Goal: Check status

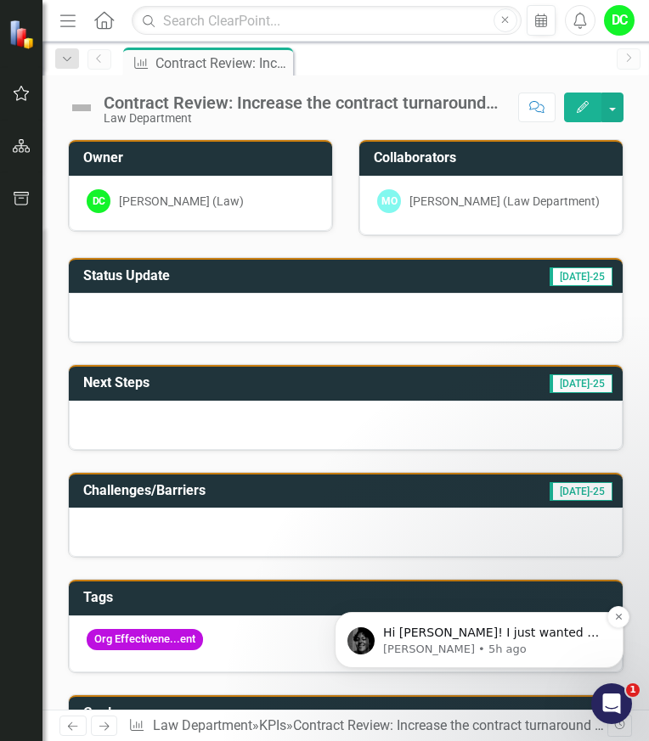
click at [493, 637] on p "Hi Diane! I just wanted to follow up with you to see if my previous communicati…" at bounding box center [492, 633] width 219 height 17
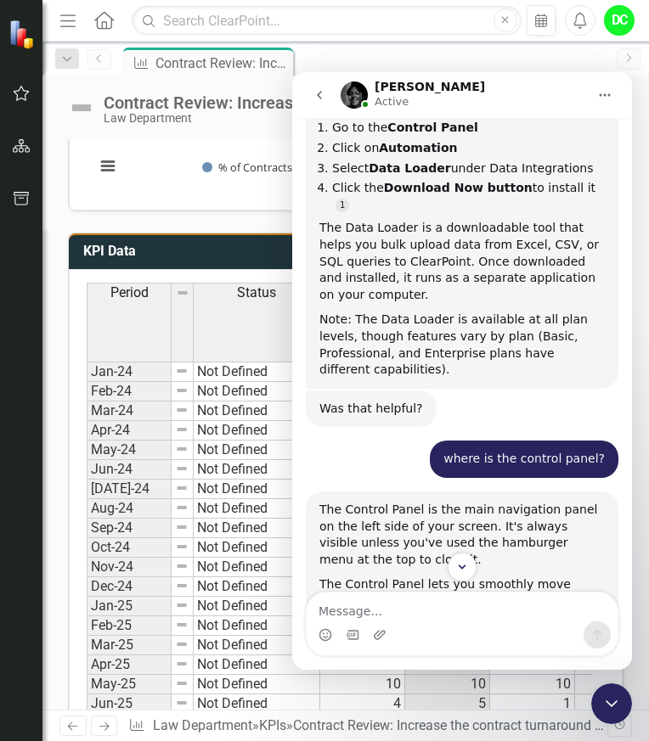
scroll to position [1396, 0]
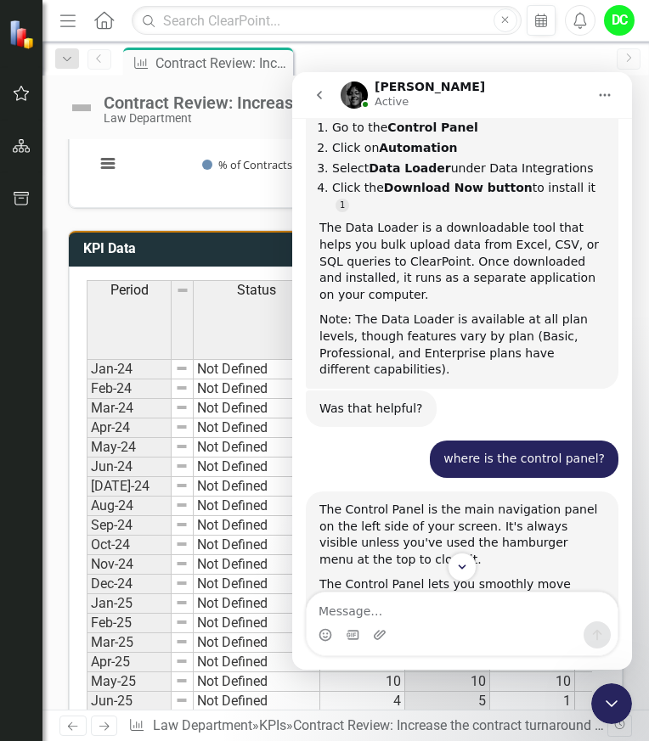
click at [599, 93] on icon "Home" at bounding box center [605, 95] width 14 height 14
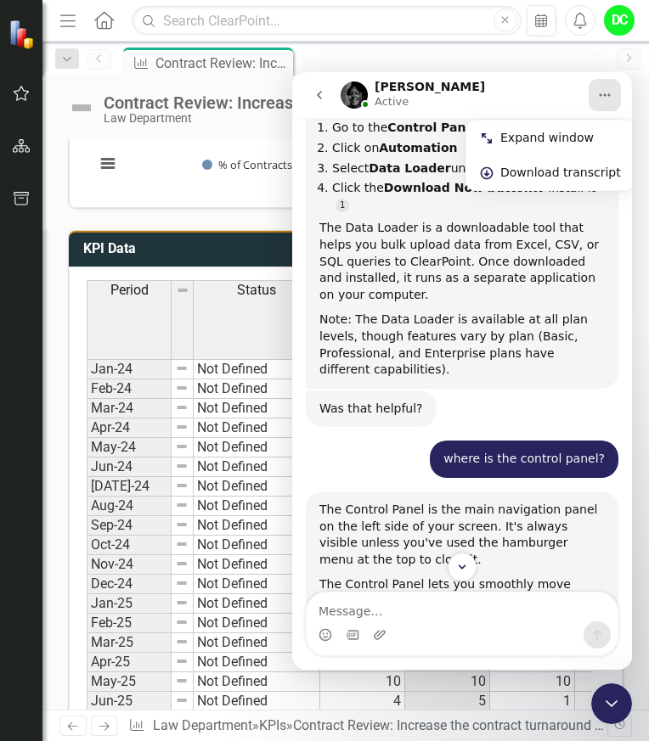
click at [323, 89] on icon "go back" at bounding box center [319, 95] width 14 height 14
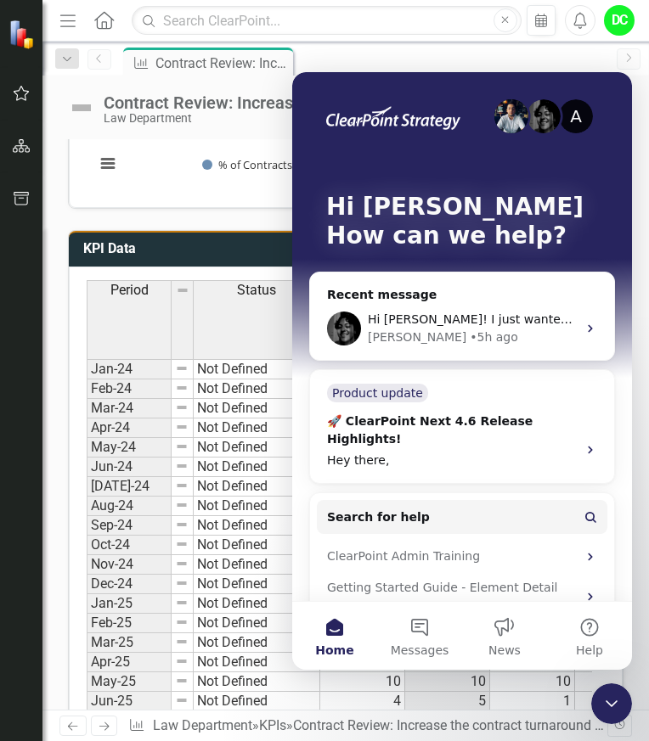
scroll to position [0, 0]
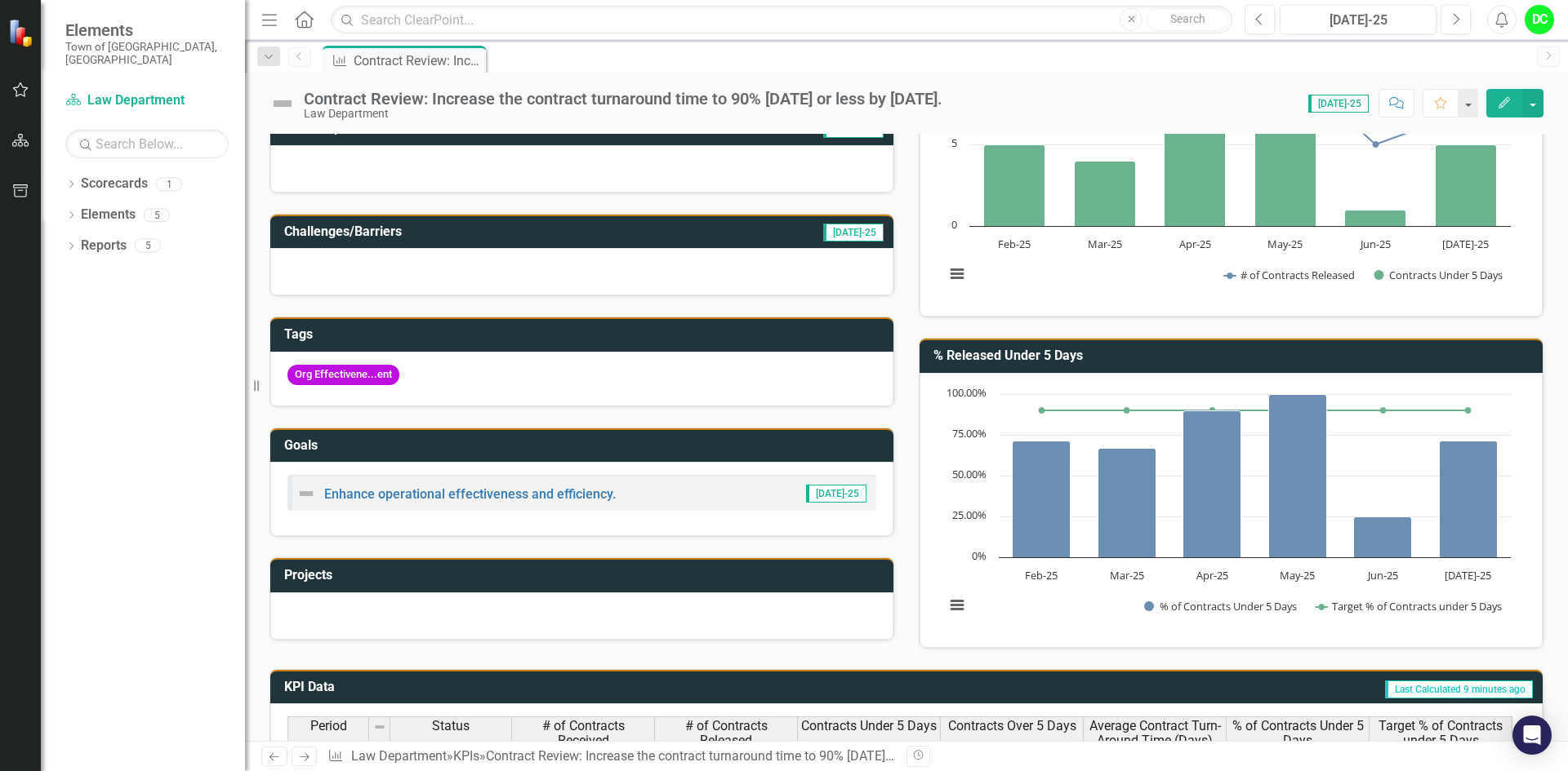
scroll to position [144, 0]
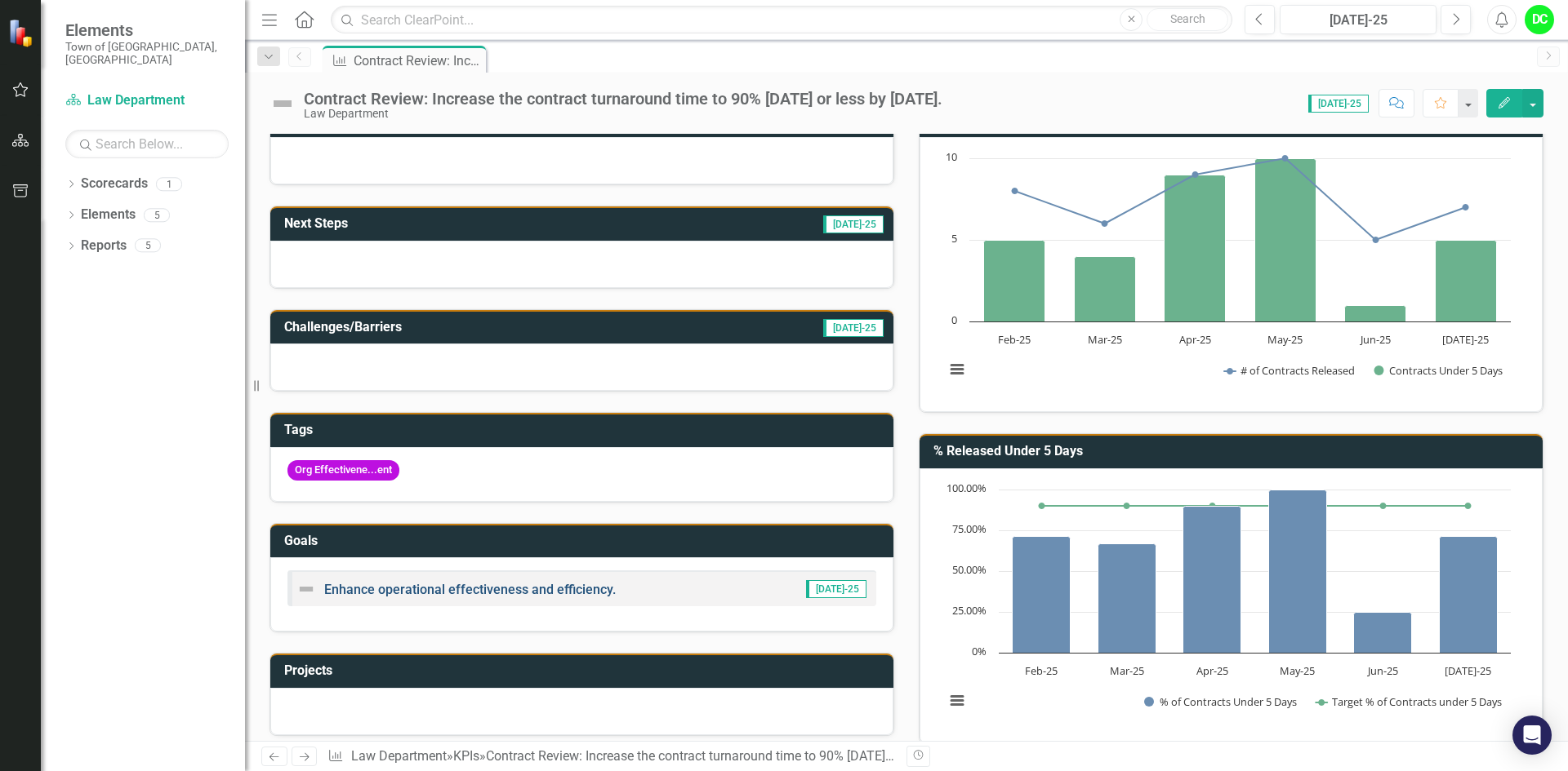
click at [426, 594] on link "Enhance operational effectiveness and efficiency." at bounding box center [469, 589] width 291 height 15
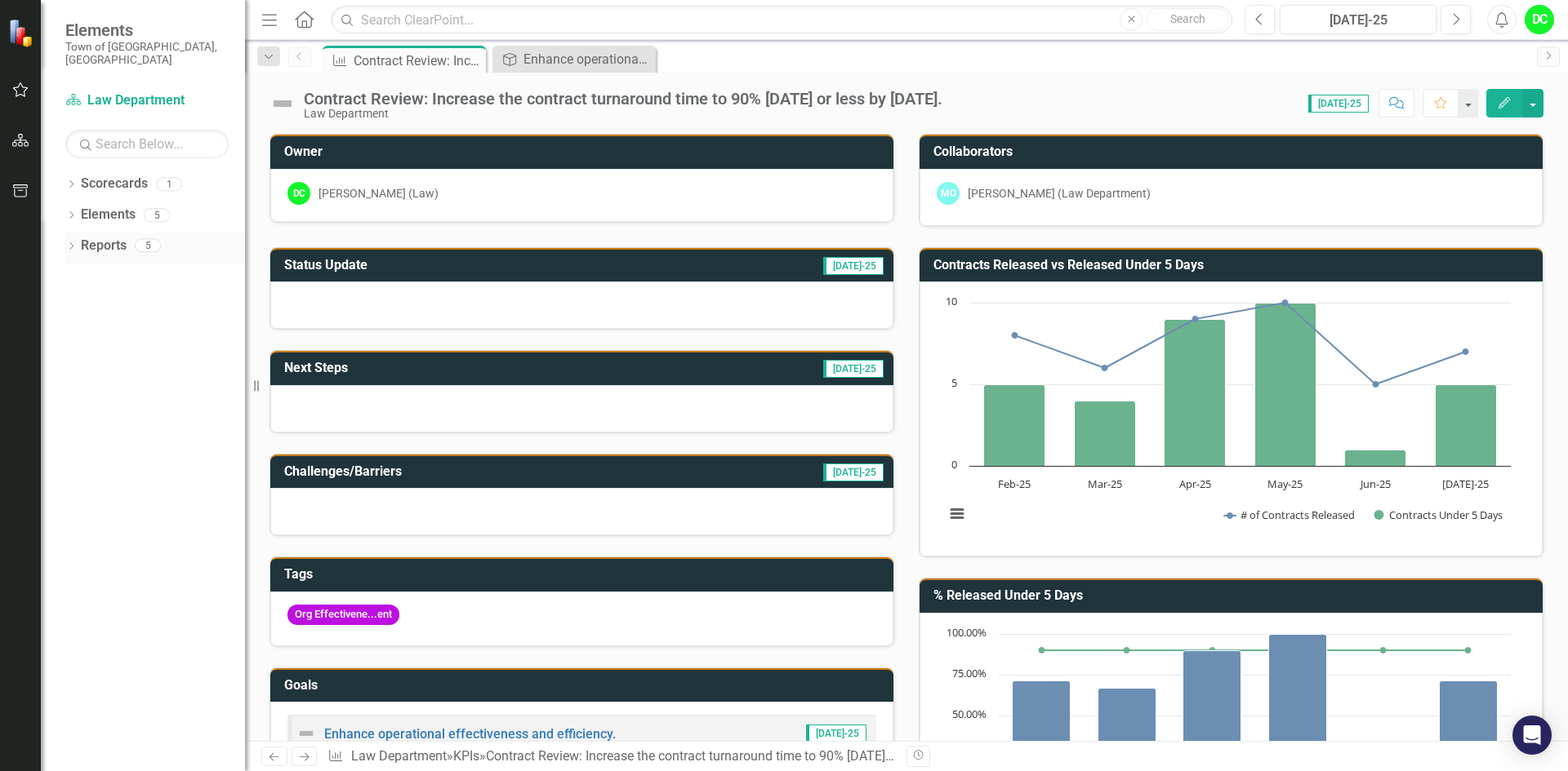
click at [72, 243] on icon "Dropdown" at bounding box center [71, 247] width 12 height 9
click at [80, 333] on icon "Dropdown" at bounding box center [79, 336] width 12 height 9
click at [92, 358] on div "Below Plan Department Measures" at bounding box center [165, 364] width 159 height 14
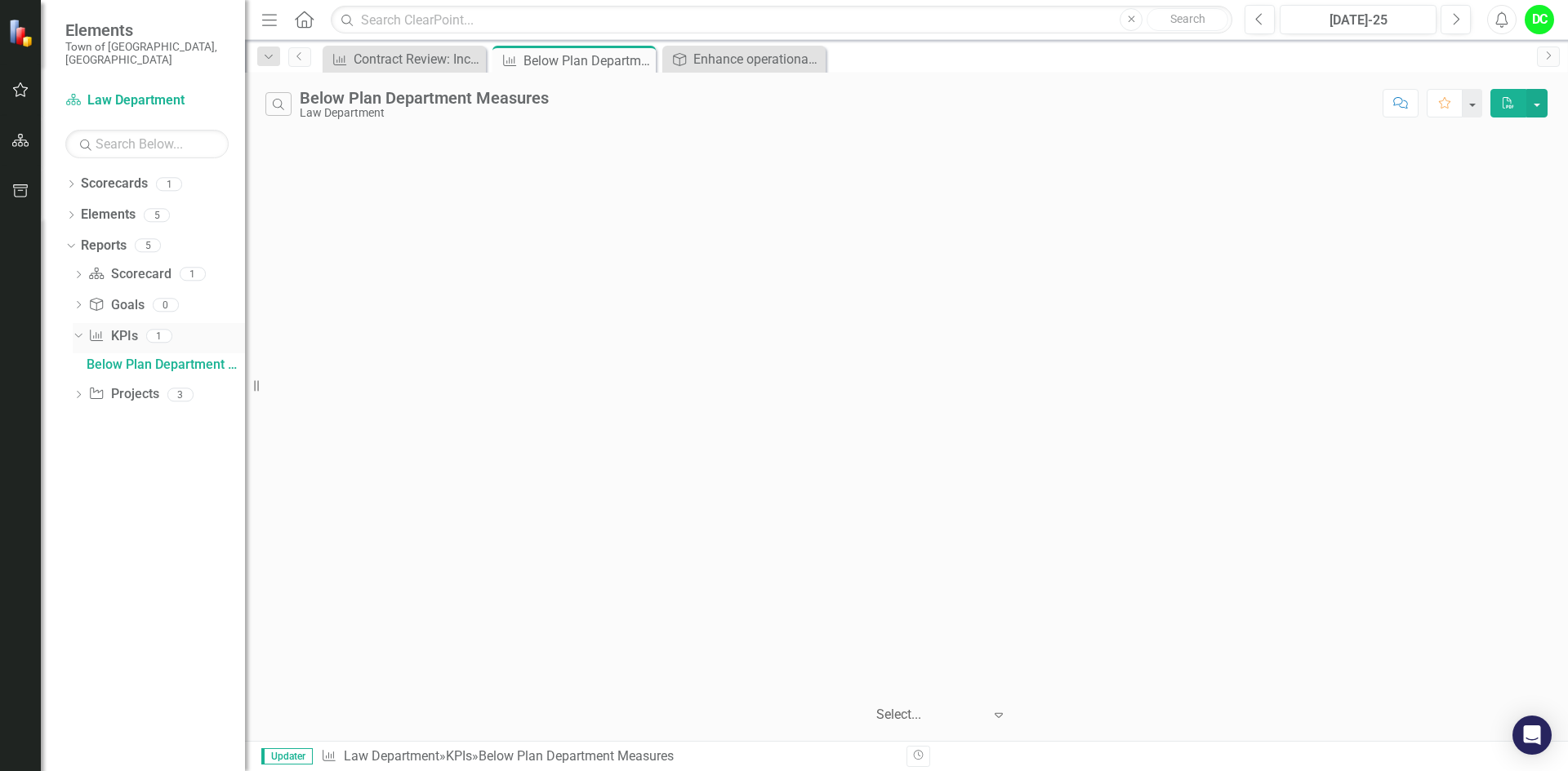
click at [79, 330] on icon "Dropdown" at bounding box center [76, 336] width 9 height 12
click at [71, 239] on icon "Dropdown" at bounding box center [68, 245] width 9 height 12
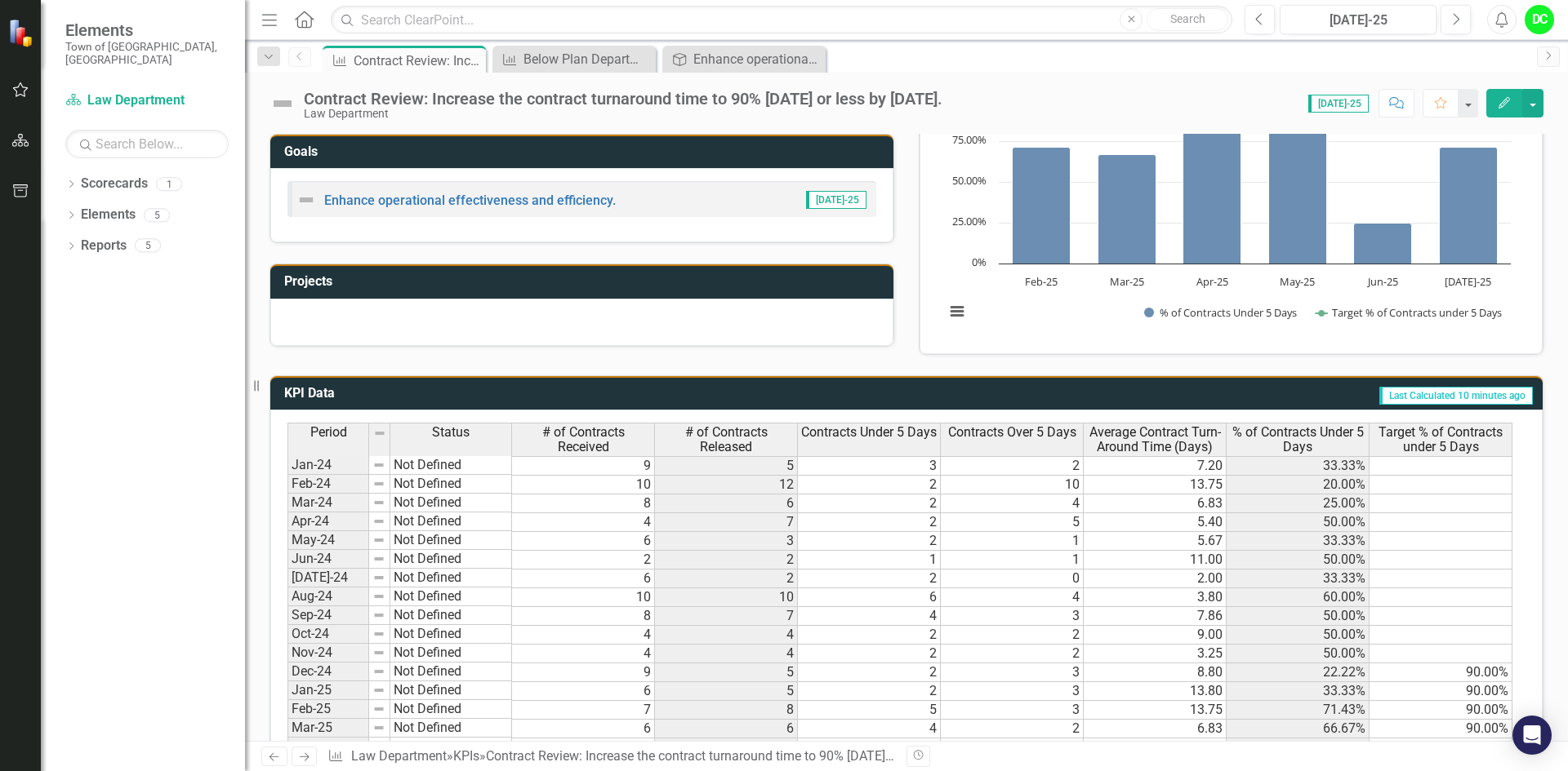
scroll to position [741, 0]
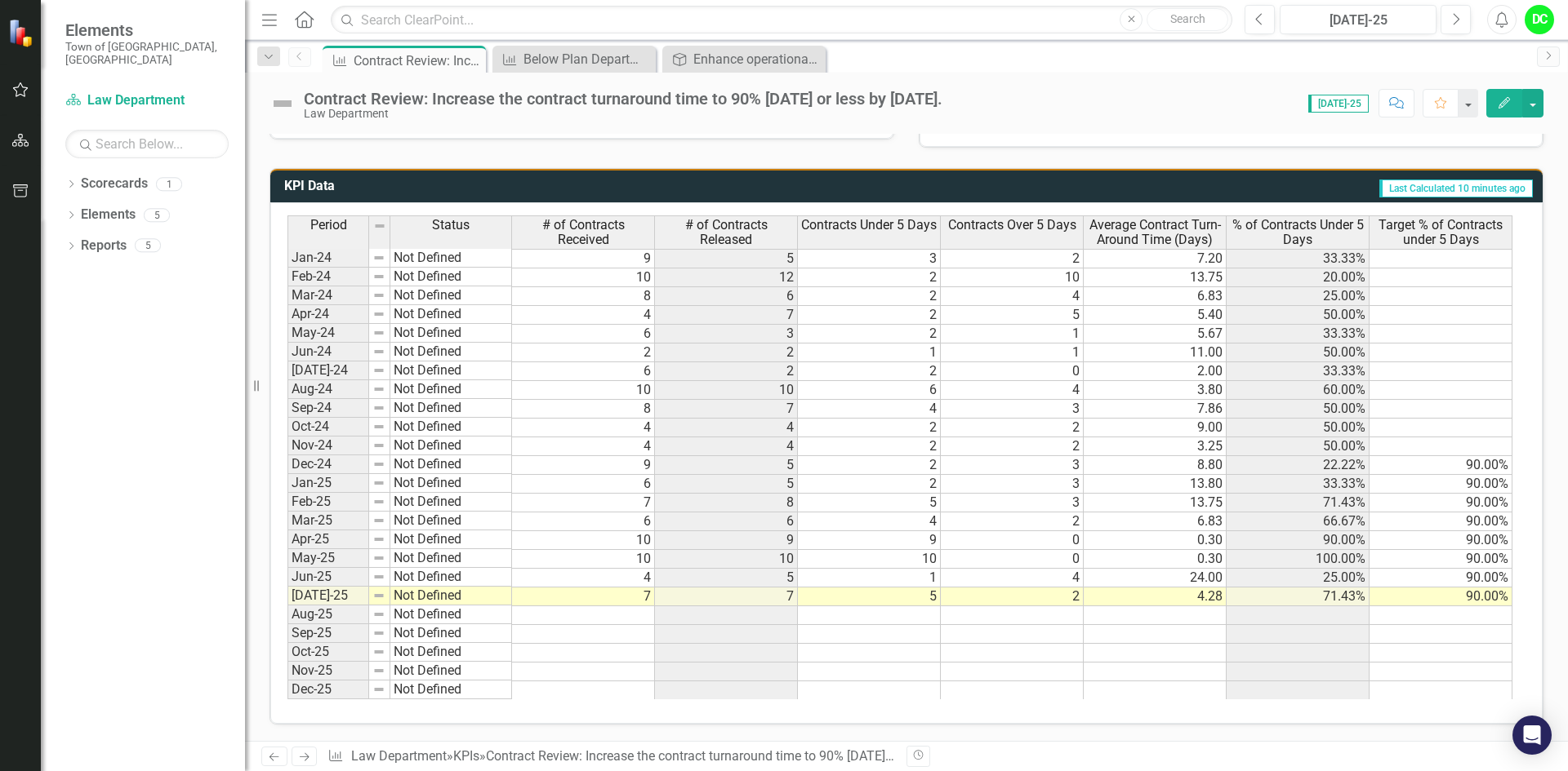
click at [545, 687] on td at bounding box center [583, 691] width 143 height 19
click at [204, 683] on div "Dropdown Scorecards 1 Law Department Dropdown Elements 5 Dropdown Goal Goals 1 …" at bounding box center [142, 470] width 204 height 601
click at [623, 614] on td at bounding box center [583, 616] width 143 height 19
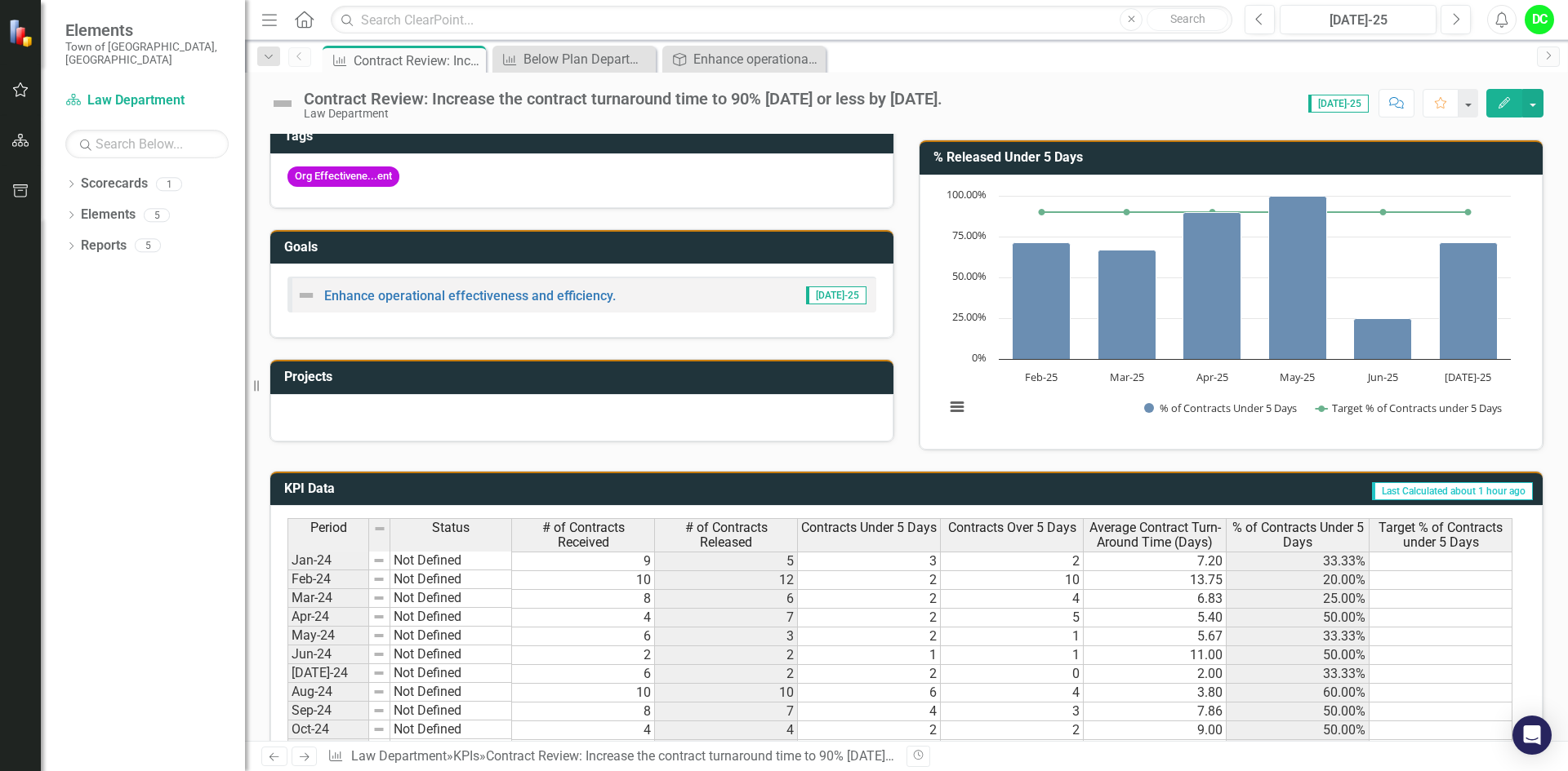
scroll to position [0, 0]
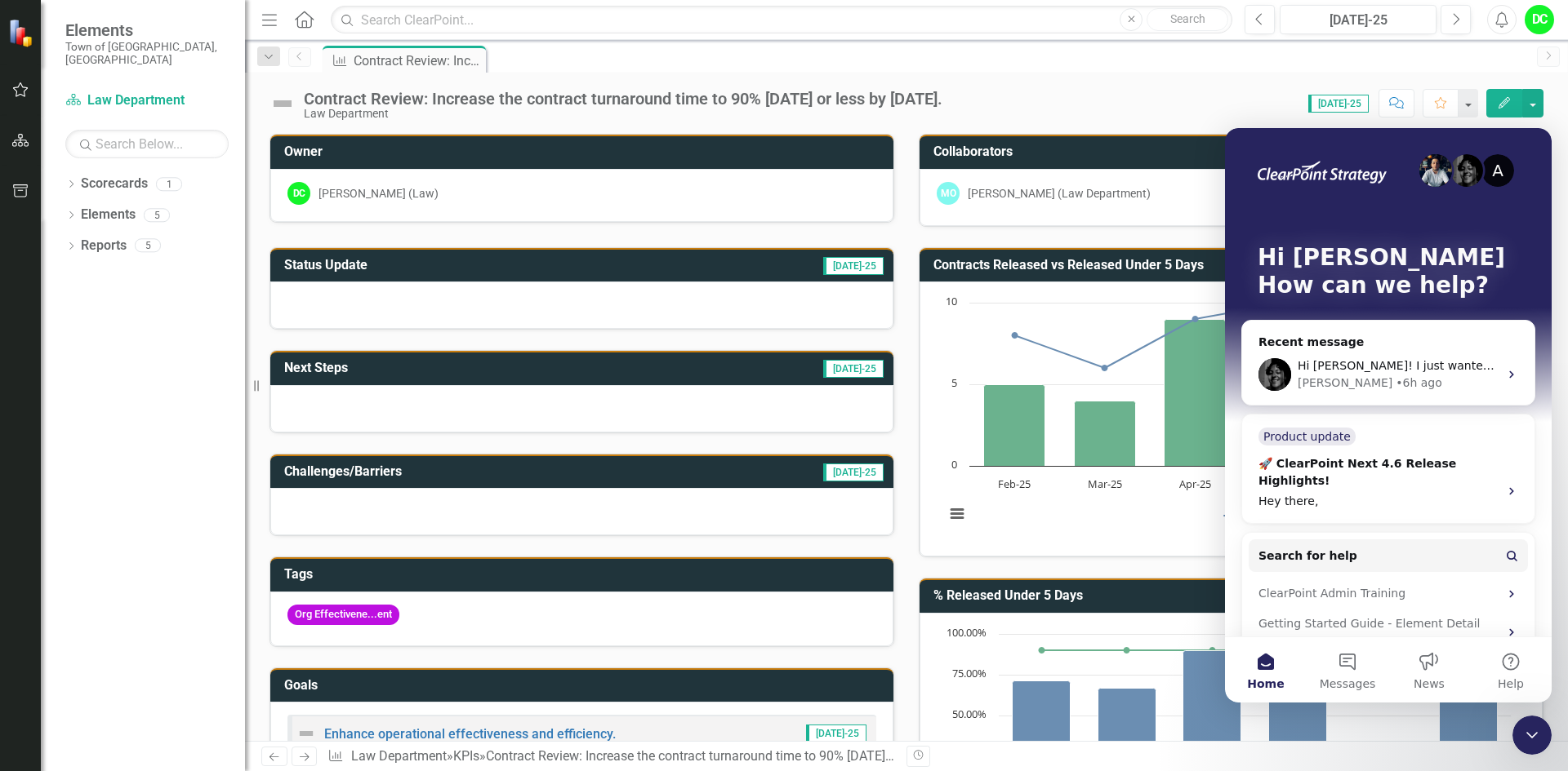
scroll to position [687, 0]
